Goal: Communication & Community: Answer question/provide support

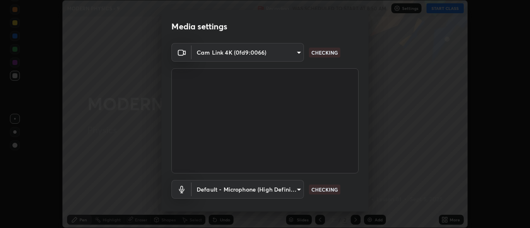
scroll to position [43, 0]
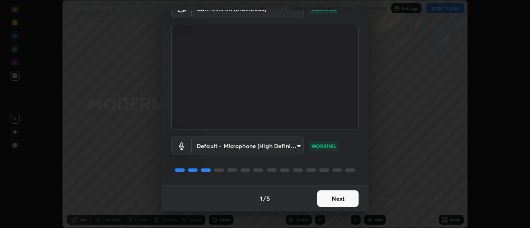
click at [322, 200] on button "Next" at bounding box center [337, 198] width 41 height 17
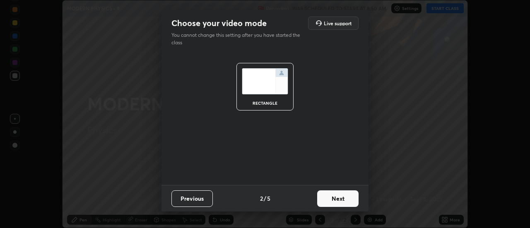
scroll to position [0, 0]
click at [344, 199] on button "Next" at bounding box center [337, 198] width 41 height 17
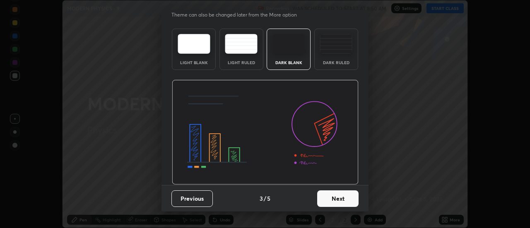
scroll to position [19, 0]
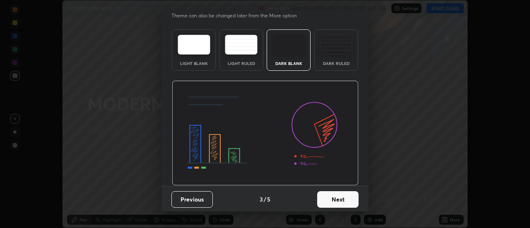
click at [339, 200] on button "Next" at bounding box center [337, 199] width 41 height 17
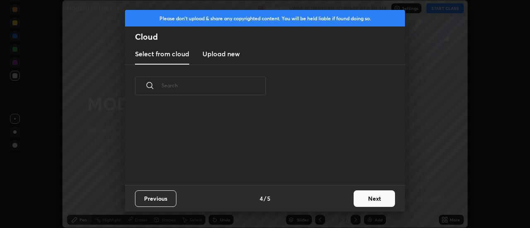
scroll to position [0, 0]
click at [358, 199] on button "Next" at bounding box center [373, 198] width 41 height 17
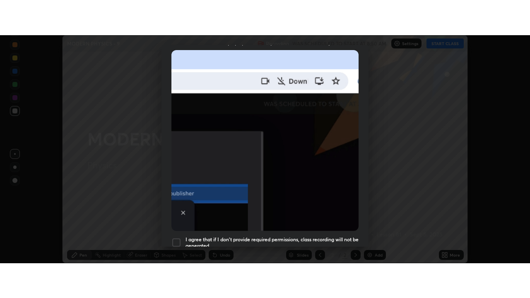
scroll to position [212, 0]
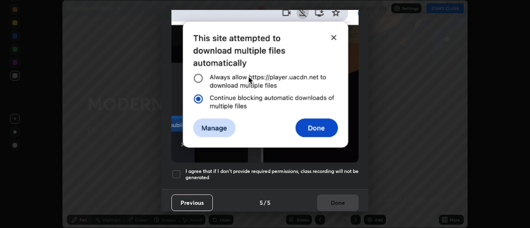
click at [175, 170] on div at bounding box center [176, 174] width 10 height 10
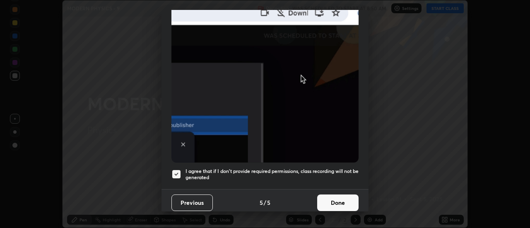
click at [322, 203] on button "Done" at bounding box center [337, 202] width 41 height 17
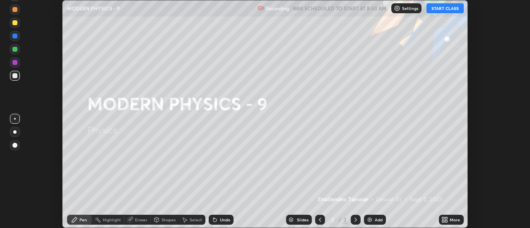
click at [443, 8] on button "START CLASS" at bounding box center [444, 8] width 37 height 10
click at [443, 220] on icon at bounding box center [443, 221] width 2 height 2
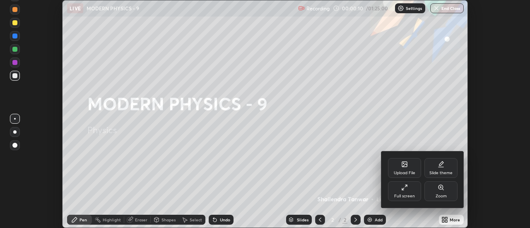
click at [408, 195] on div "Full screen" at bounding box center [404, 196] width 21 height 4
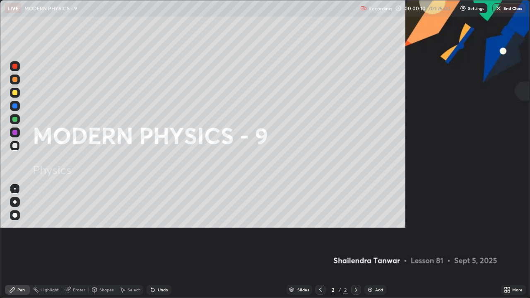
scroll to position [298, 530]
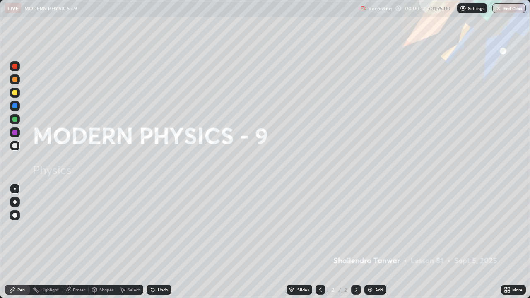
click at [15, 202] on div at bounding box center [14, 201] width 3 height 3
click at [370, 228] on img at bounding box center [370, 289] width 7 height 7
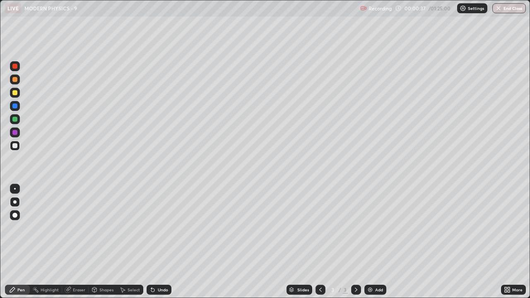
click at [21, 228] on div "Pen" at bounding box center [20, 290] width 7 height 4
click at [14, 120] on div at bounding box center [14, 119] width 5 height 5
click at [369, 228] on img at bounding box center [370, 289] width 7 height 7
click at [16, 148] on div at bounding box center [14, 145] width 5 height 5
click at [76, 228] on div "Eraser" at bounding box center [79, 290] width 12 height 4
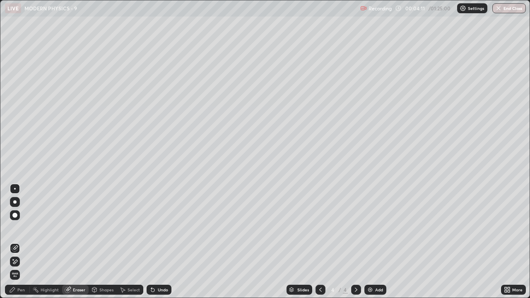
click at [24, 228] on div "Pen" at bounding box center [20, 290] width 7 height 4
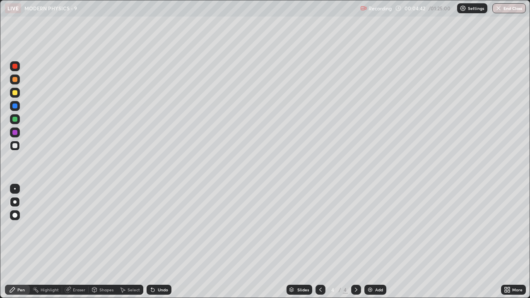
click at [153, 228] on icon at bounding box center [152, 289] width 7 height 7
click at [80, 228] on div "Eraser" at bounding box center [79, 290] width 12 height 4
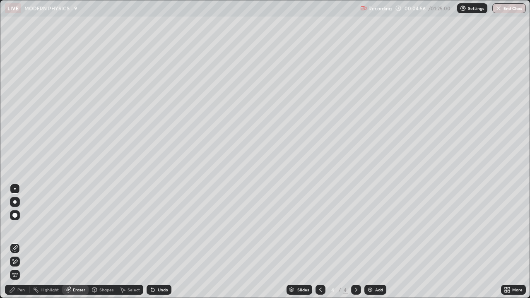
click at [21, 228] on div "Pen" at bounding box center [20, 290] width 7 height 4
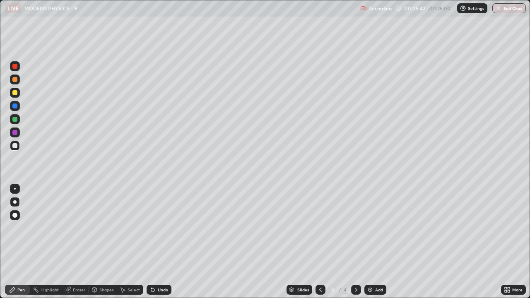
click at [319, 228] on icon at bounding box center [320, 290] width 2 height 4
click at [355, 228] on icon at bounding box center [356, 289] width 7 height 7
click at [323, 228] on div at bounding box center [320, 290] width 10 height 10
click at [370, 228] on img at bounding box center [370, 289] width 7 height 7
click at [75, 228] on div "Eraser" at bounding box center [79, 290] width 12 height 4
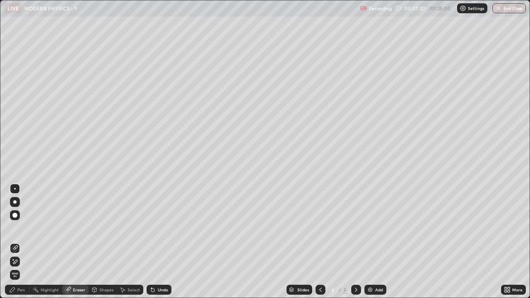
click at [53, 228] on div "Highlight" at bounding box center [50, 290] width 18 height 4
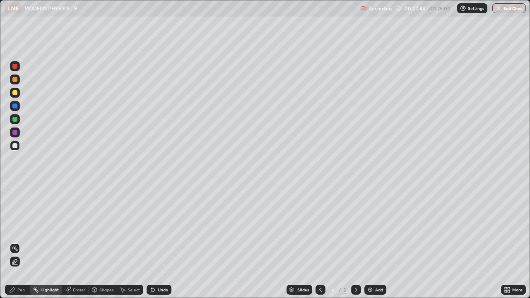
click at [23, 228] on div "Pen" at bounding box center [20, 290] width 7 height 4
click at [355, 228] on icon at bounding box center [356, 289] width 7 height 7
click at [14, 228] on div "Pen" at bounding box center [17, 290] width 25 height 10
click at [15, 202] on div at bounding box center [14, 201] width 3 height 3
click at [369, 228] on img at bounding box center [370, 289] width 7 height 7
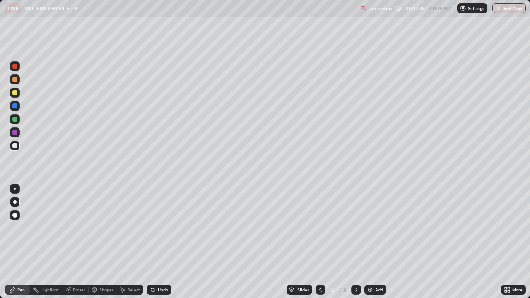
click at [465, 9] on img at bounding box center [462, 8] width 7 height 7
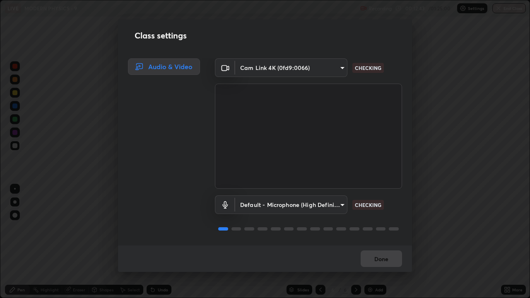
click at [428, 228] on div "Class settings Audio & Video Cam Link 4K (0fd9:0066) 5d610fcf9ef7b5d2c9ae87e71b…" at bounding box center [265, 149] width 530 height 298
click at [432, 149] on div "Class settings Audio & Video Cam Link 4K (0fd9:0066) 5d610fcf9ef7b5d2c9ae87e71b…" at bounding box center [265, 149] width 530 height 298
click at [386, 228] on button "Done" at bounding box center [380, 258] width 41 height 17
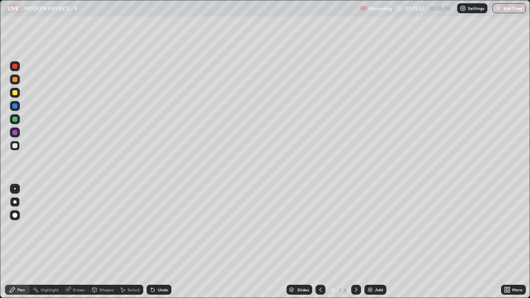
click at [399, 9] on div "Recording 00:12:57 / 01:25:00 Settings End Class" at bounding box center [443, 8] width 166 height 16
click at [365, 9] on img at bounding box center [363, 8] width 7 height 7
click at [464, 12] on div "Settings" at bounding box center [472, 8] width 30 height 10
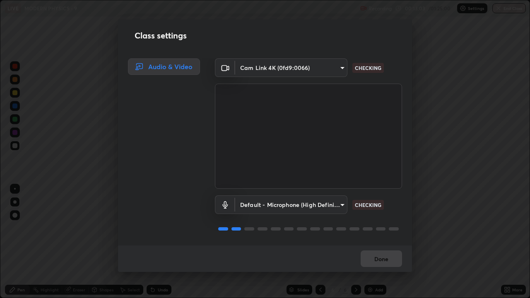
click at [182, 67] on div "Audio & Video" at bounding box center [164, 66] width 72 height 17
click at [285, 65] on body "Erase all LIVE MODERN PHYSICS - 9 Recording 00:13:05 / 01:25:00 Settings End Cl…" at bounding box center [265, 149] width 530 height 298
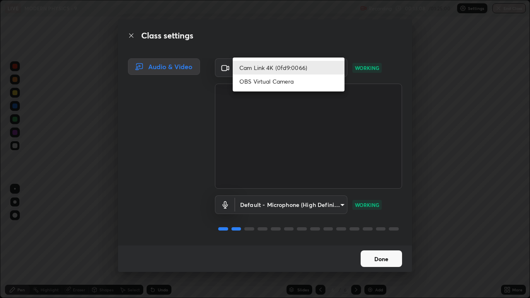
click at [256, 82] on li "OBS Virtual Camera" at bounding box center [289, 81] width 112 height 14
type input "dcc9e75c347847baae58196b37bb73d44f0c499302606d001a6df5423b126805"
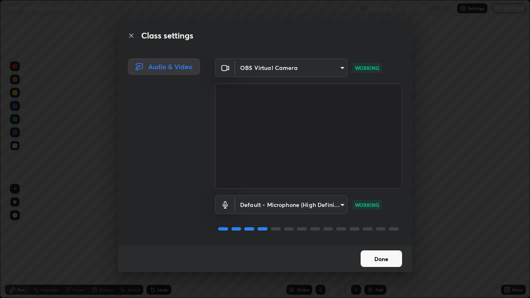
click at [335, 204] on body "Erase all LIVE MODERN PHYSICS - 9 Recording 00:13:21 / 01:25:00 Settings End Cl…" at bounding box center [265, 149] width 530 height 298
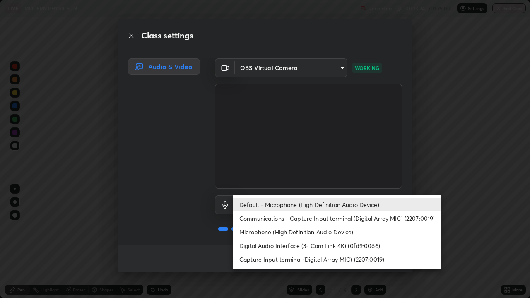
click at [318, 228] on li "Capture Input terminal (Digital Array MIC) (2207:0019)" at bounding box center [337, 259] width 209 height 14
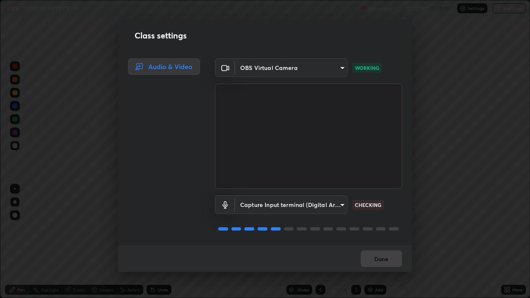
click at [334, 206] on body "Erase all LIVE MODERN PHYSICS - 9 Recording 00:13:28 / 01:25:00 Settings End Cl…" at bounding box center [265, 149] width 530 height 298
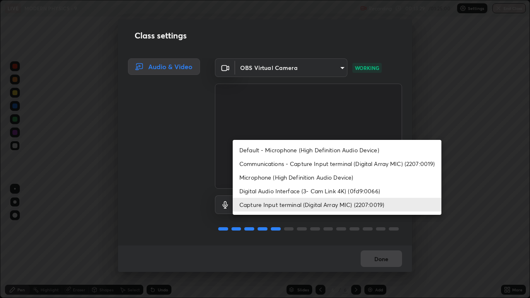
click at [300, 149] on li "Default - Microphone (High Definition Audio Device)" at bounding box center [337, 150] width 209 height 14
type input "default"
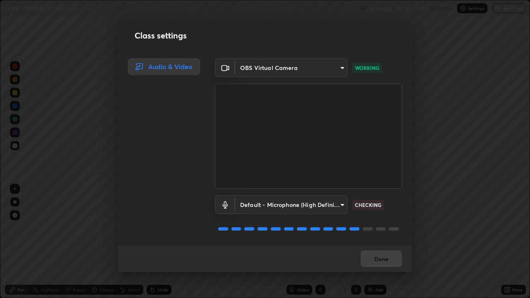
click at [334, 67] on body "Erase all LIVE MODERN PHYSICS - 9 Recording 00:13:31 / 01:25:00 Settings End Cl…" at bounding box center [265, 149] width 530 height 298
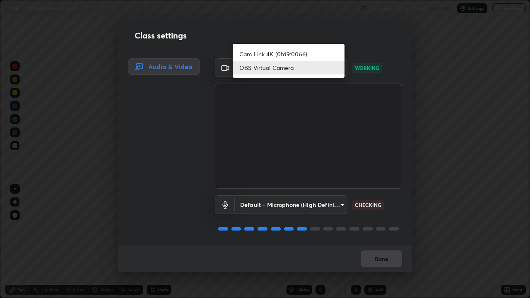
click at [292, 54] on li "Cam Link 4K (0fd9:0066)" at bounding box center [289, 54] width 112 height 14
type input "5d610fcf9ef7b5d2c9ae87e71b5bde52ac67ac7879dc8e7e8e49201c40fa7f74"
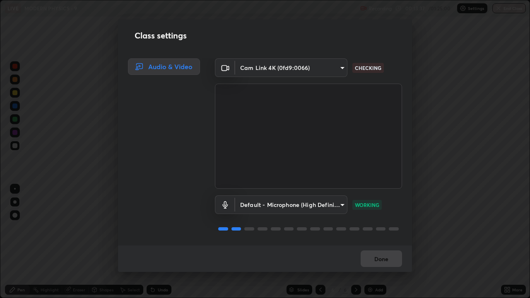
click at [381, 228] on div "Done" at bounding box center [265, 258] width 294 height 26
click at [386, 228] on button "Done" at bounding box center [380, 258] width 41 height 17
click at [336, 68] on body "Erase all LIVE MODERN PHYSICS - 9 Recording 00:15:21 / 01:25:00 Settings End Cl…" at bounding box center [265, 149] width 530 height 298
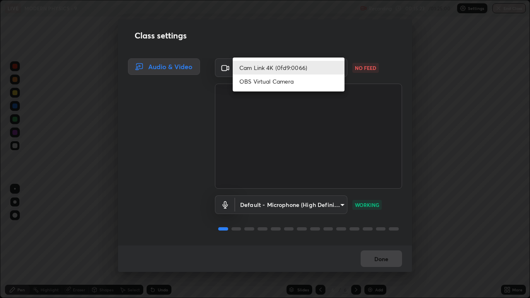
click at [323, 67] on li "Cam Link 4K (0fd9:0066)" at bounding box center [289, 68] width 112 height 14
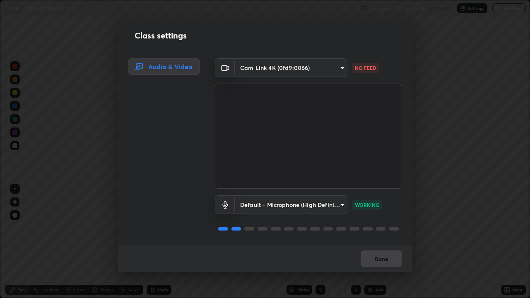
click at [338, 70] on body "Erase all LIVE MODERN PHYSICS - 9 Recording 00:15:27 / 01:25:00 Settings End Cl…" at bounding box center [265, 149] width 530 height 298
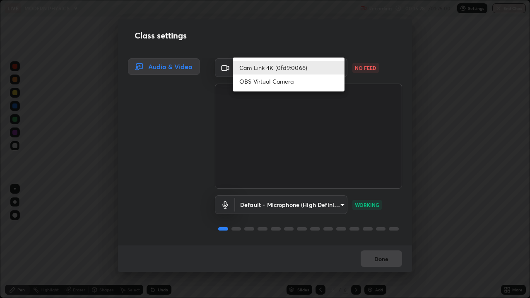
click at [310, 65] on li "Cam Link 4K (0fd9:0066)" at bounding box center [289, 68] width 112 height 14
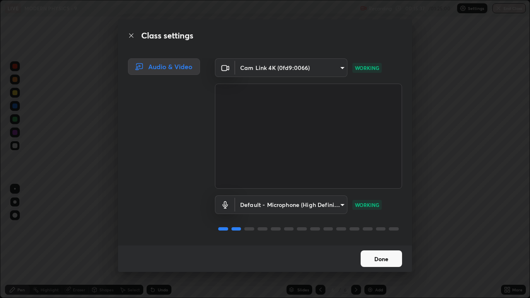
click at [372, 228] on button "Done" at bounding box center [380, 258] width 41 height 17
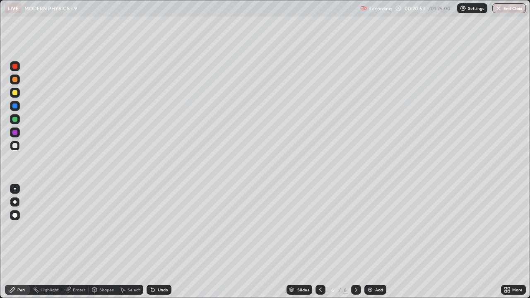
click at [51, 228] on div "Highlight" at bounding box center [46, 290] width 32 height 10
click at [21, 228] on div "Pen" at bounding box center [20, 290] width 7 height 4
click at [15, 93] on div at bounding box center [14, 92] width 5 height 5
click at [132, 228] on div "Select" at bounding box center [133, 290] width 12 height 4
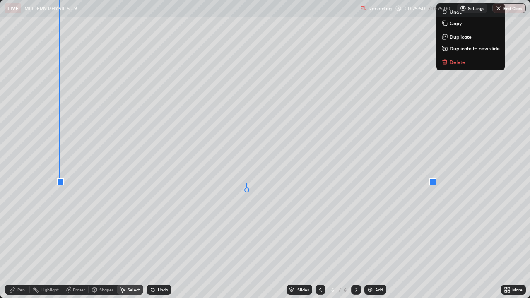
click at [214, 228] on div "0 ° Undo Copy Duplicate Duplicate to new slide Delete" at bounding box center [264, 148] width 529 height 297
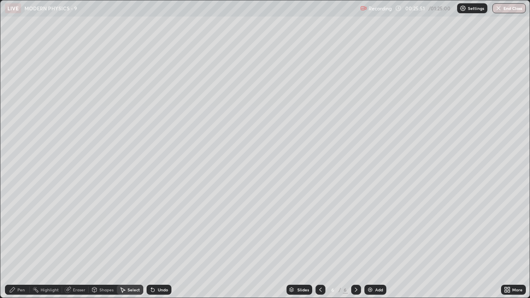
click at [26, 228] on div "Pen" at bounding box center [17, 290] width 25 height 10
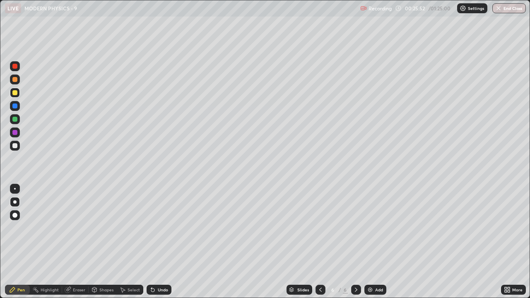
click at [14, 123] on div at bounding box center [15, 119] width 10 height 10
click at [20, 228] on div "Pen" at bounding box center [20, 290] width 7 height 4
click at [14, 202] on div at bounding box center [14, 201] width 3 height 3
click at [14, 145] on div at bounding box center [14, 145] width 5 height 5
click at [368, 228] on img at bounding box center [370, 289] width 7 height 7
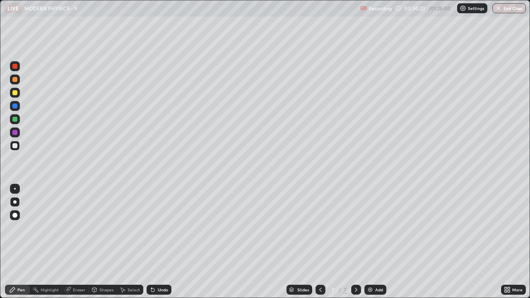
click at [15, 202] on div at bounding box center [14, 201] width 3 height 3
click at [159, 228] on div "Undo" at bounding box center [163, 290] width 10 height 4
click at [161, 228] on div "Undo" at bounding box center [163, 290] width 10 height 4
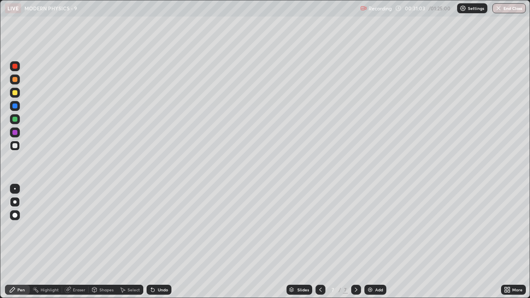
click at [163, 228] on div "Undo" at bounding box center [163, 290] width 10 height 4
click at [155, 228] on div "Undo" at bounding box center [158, 290] width 25 height 10
click at [15, 120] on div at bounding box center [14, 119] width 5 height 5
click at [14, 146] on div at bounding box center [14, 145] width 5 height 5
click at [16, 149] on div at bounding box center [15, 146] width 10 height 10
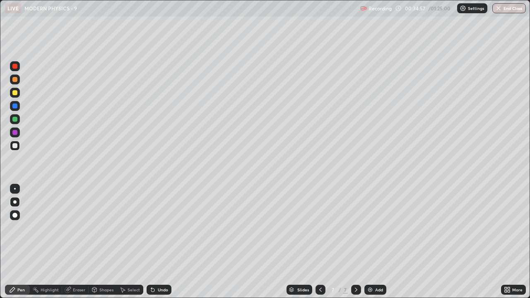
click at [377, 228] on div "Add" at bounding box center [379, 290] width 8 height 4
click at [16, 147] on div at bounding box center [14, 145] width 5 height 5
click at [374, 228] on div "Add" at bounding box center [375, 290] width 22 height 10
click at [157, 228] on div "Undo" at bounding box center [158, 290] width 25 height 10
click at [319, 228] on icon at bounding box center [320, 289] width 7 height 7
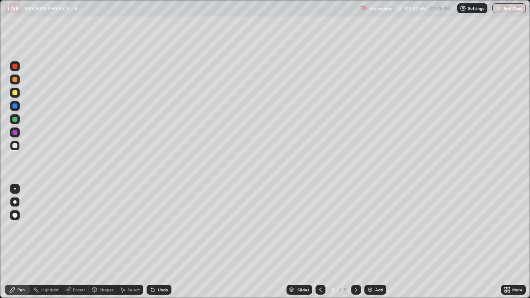
click at [319, 228] on icon at bounding box center [320, 289] width 7 height 7
click at [355, 228] on icon at bounding box center [356, 289] width 7 height 7
click at [356, 228] on icon at bounding box center [356, 290] width 2 height 4
click at [356, 228] on icon at bounding box center [356, 289] width 7 height 7
click at [369, 228] on img at bounding box center [370, 289] width 7 height 7
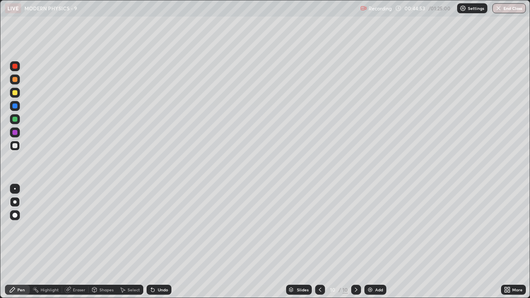
click at [153, 228] on icon at bounding box center [152, 289] width 7 height 7
click at [14, 119] on div at bounding box center [14, 119] width 5 height 5
click at [15, 148] on div at bounding box center [14, 145] width 5 height 5
click at [372, 228] on img at bounding box center [370, 289] width 7 height 7
click at [11, 119] on div at bounding box center [15, 119] width 10 height 10
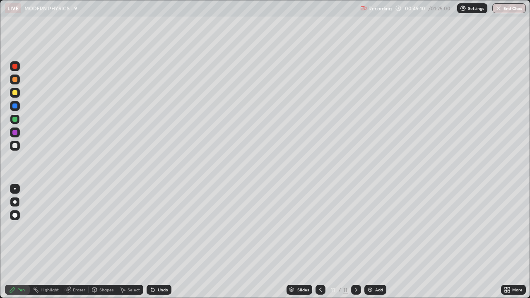
click at [15, 146] on div at bounding box center [14, 145] width 5 height 5
click at [158, 228] on div "Undo" at bounding box center [163, 290] width 10 height 4
click at [127, 228] on div "Select" at bounding box center [133, 290] width 12 height 4
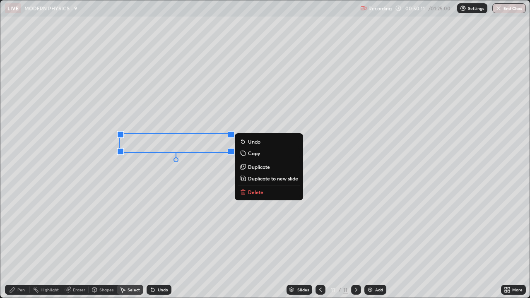
click at [252, 191] on p "Delete" at bounding box center [255, 192] width 15 height 7
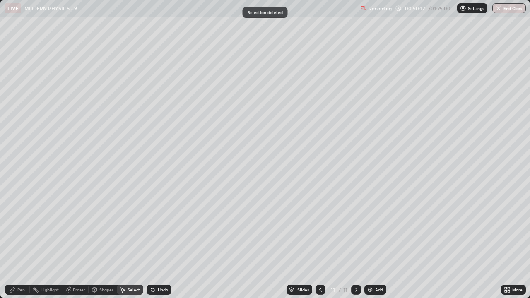
click at [71, 228] on div "Eraser" at bounding box center [75, 290] width 26 height 10
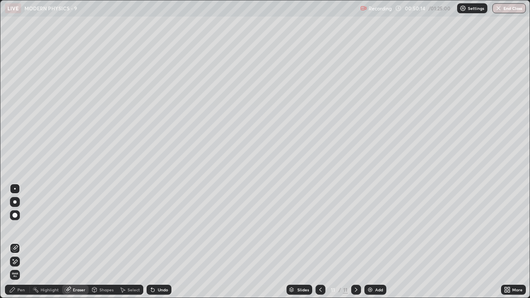
click at [20, 228] on div "Pen" at bounding box center [20, 290] width 7 height 4
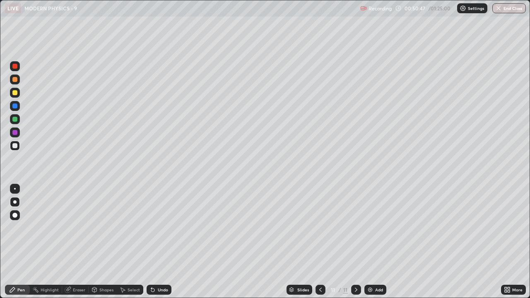
click at [17, 95] on div at bounding box center [15, 93] width 10 height 10
click at [13, 119] on div at bounding box center [14, 119] width 5 height 5
click at [17, 147] on div at bounding box center [14, 145] width 5 height 5
click at [13, 119] on div at bounding box center [14, 119] width 5 height 5
click at [16, 94] on div at bounding box center [14, 92] width 5 height 5
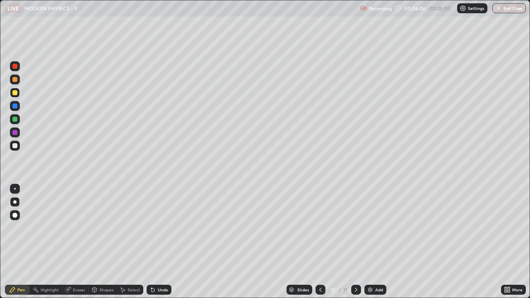
click at [54, 228] on div "Highlight" at bounding box center [50, 290] width 18 height 4
click at [372, 228] on div "Add" at bounding box center [375, 290] width 22 height 10
click at [19, 228] on div "Pen" at bounding box center [20, 290] width 7 height 4
click at [320, 228] on icon at bounding box center [320, 289] width 7 height 7
click at [356, 228] on div at bounding box center [356, 290] width 10 height 10
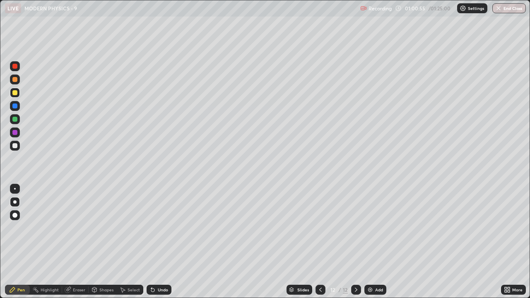
click at [135, 228] on div "Select" at bounding box center [133, 290] width 12 height 4
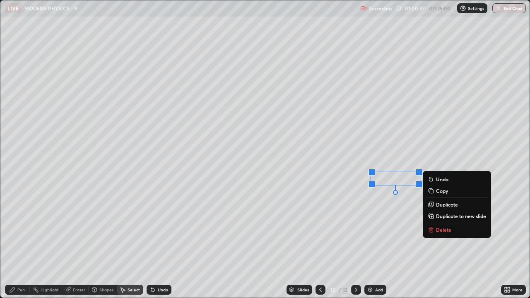
click at [439, 228] on p "Delete" at bounding box center [443, 229] width 15 height 7
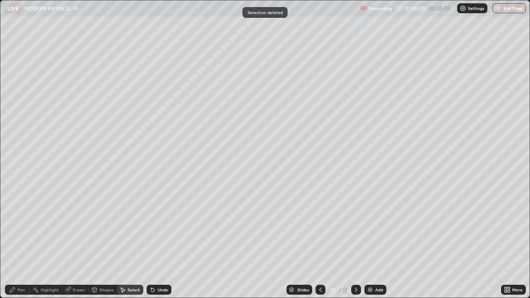
click at [21, 228] on div "Pen" at bounding box center [20, 290] width 7 height 4
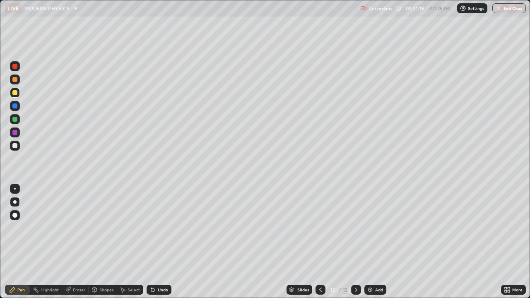
click at [23, 228] on div "Pen" at bounding box center [20, 290] width 7 height 4
click at [17, 149] on div at bounding box center [15, 146] width 10 height 10
click at [370, 228] on img at bounding box center [370, 289] width 7 height 7
click at [15, 93] on div at bounding box center [14, 92] width 5 height 5
click at [13, 146] on div at bounding box center [14, 145] width 5 height 5
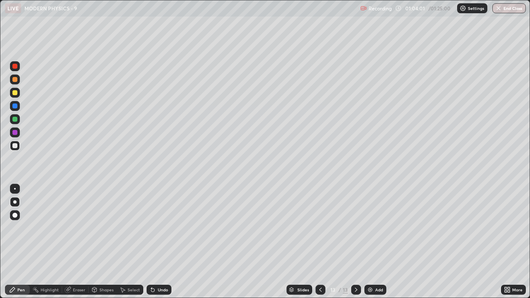
click at [14, 97] on div at bounding box center [15, 93] width 10 height 10
click at [16, 122] on div at bounding box center [15, 119] width 10 height 10
click at [17, 80] on div at bounding box center [14, 79] width 5 height 5
click at [106, 228] on div "Shapes" at bounding box center [106, 290] width 14 height 4
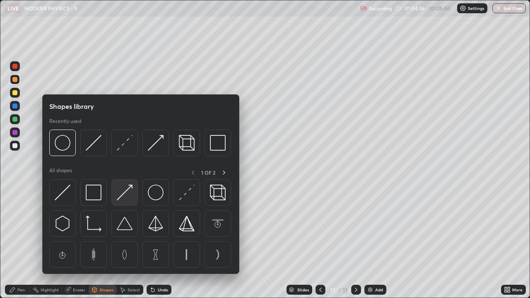
click at [122, 198] on img at bounding box center [125, 193] width 16 height 16
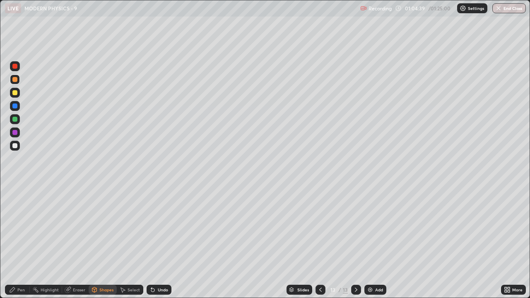
click at [19, 228] on div "Pen" at bounding box center [20, 290] width 7 height 4
click at [14, 78] on div at bounding box center [14, 79] width 5 height 5
click at [15, 121] on div at bounding box center [14, 119] width 5 height 5
click at [53, 228] on div "Highlight" at bounding box center [50, 290] width 18 height 4
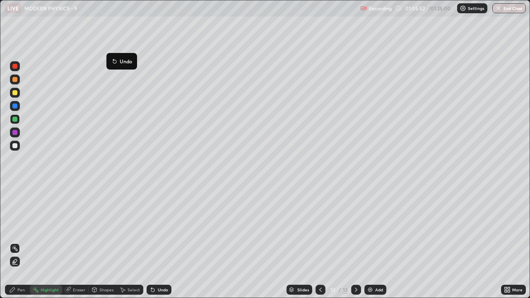
click at [16, 228] on div "Pen" at bounding box center [17, 290] width 25 height 10
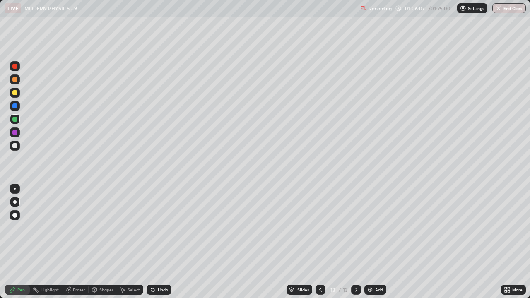
click at [50, 228] on div "Highlight" at bounding box center [50, 290] width 18 height 4
click at [24, 228] on div "Pen" at bounding box center [20, 290] width 7 height 4
click at [134, 228] on div "Select" at bounding box center [133, 290] width 12 height 4
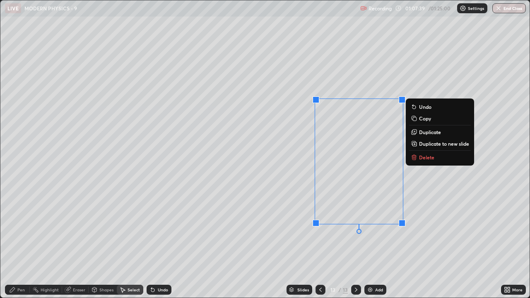
click at [426, 158] on p "Delete" at bounding box center [426, 157] width 15 height 7
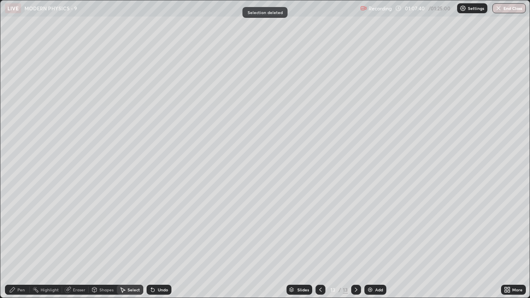
click at [26, 228] on div "Pen" at bounding box center [17, 290] width 25 height 10
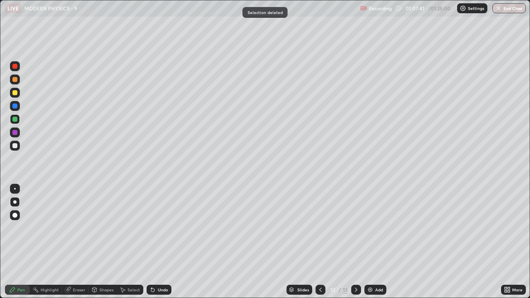
click at [17, 145] on div at bounding box center [14, 145] width 5 height 5
click at [158, 228] on div "Undo" at bounding box center [163, 290] width 10 height 4
click at [164, 228] on div "Undo" at bounding box center [163, 290] width 10 height 4
click at [162, 228] on div "Undo" at bounding box center [158, 290] width 25 height 10
click at [131, 228] on div "Select" at bounding box center [133, 290] width 12 height 4
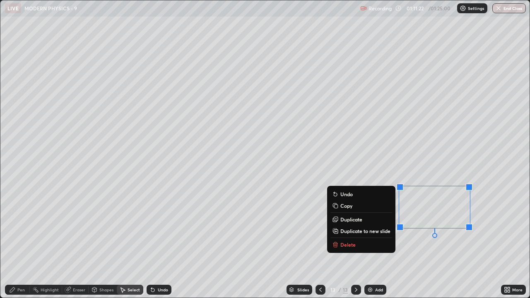
click at [361, 228] on button "Delete" at bounding box center [361, 245] width 62 height 10
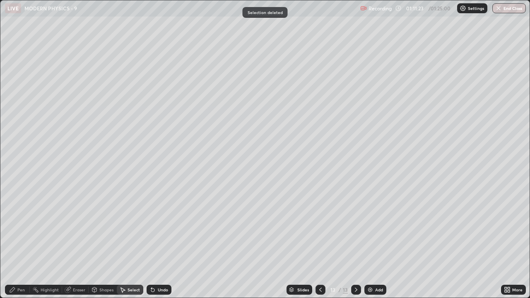
click at [20, 228] on div "Pen" at bounding box center [20, 290] width 7 height 4
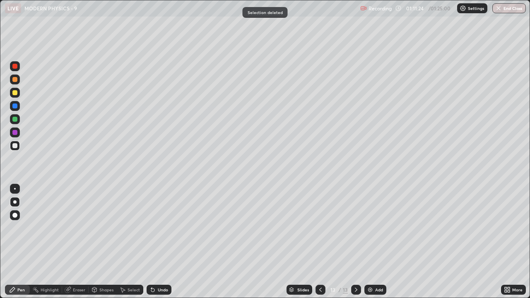
click at [14, 145] on div at bounding box center [14, 145] width 5 height 5
click at [376, 228] on div "Add" at bounding box center [375, 290] width 22 height 10
click at [161, 228] on div "Undo" at bounding box center [163, 290] width 10 height 4
click at [160, 228] on div "Undo" at bounding box center [163, 290] width 10 height 4
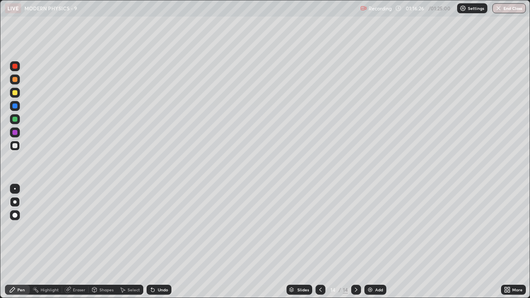
click at [159, 228] on div "Undo" at bounding box center [163, 290] width 10 height 4
click at [160, 228] on div "Undo" at bounding box center [163, 290] width 10 height 4
click at [161, 228] on div "Undo" at bounding box center [163, 290] width 10 height 4
click at [163, 228] on div "Undo" at bounding box center [163, 290] width 10 height 4
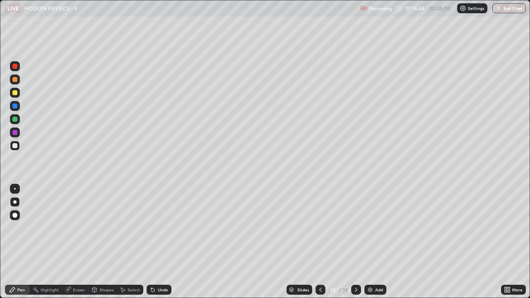
click at [158, 228] on div "Undo" at bounding box center [163, 290] width 10 height 4
click at [159, 228] on div "Undo" at bounding box center [158, 290] width 25 height 10
click at [160, 228] on div "Undo" at bounding box center [163, 290] width 10 height 4
click at [511, 9] on button "End Class" at bounding box center [509, 8] width 33 height 10
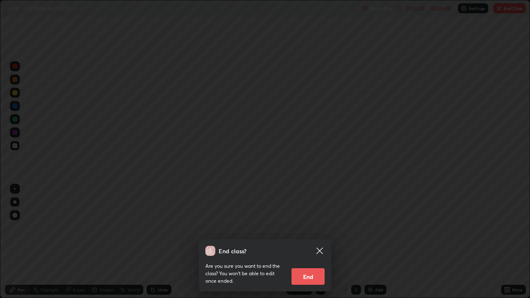
click at [314, 228] on button "End" at bounding box center [307, 276] width 33 height 17
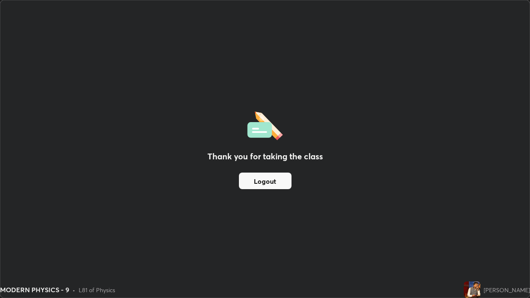
click at [282, 183] on button "Logout" at bounding box center [265, 181] width 53 height 17
